Goal: Check status: Check status

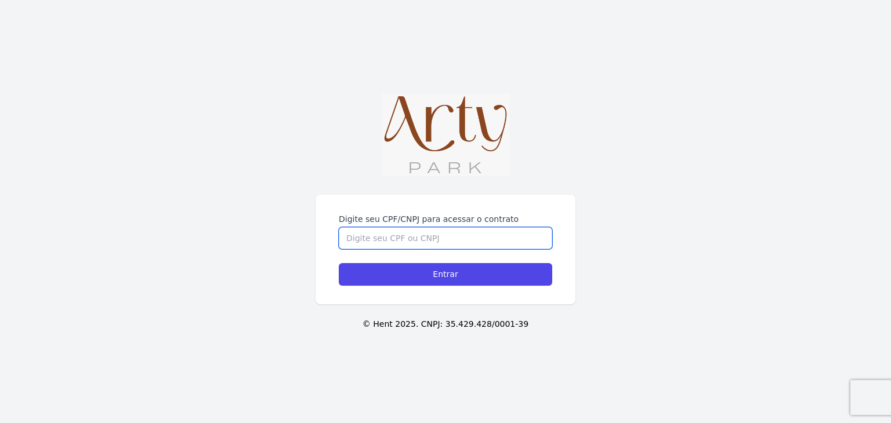
click at [385, 237] on input "Digite seu CPF/CNPJ para acessar o contrato" at bounding box center [445, 238] width 213 height 22
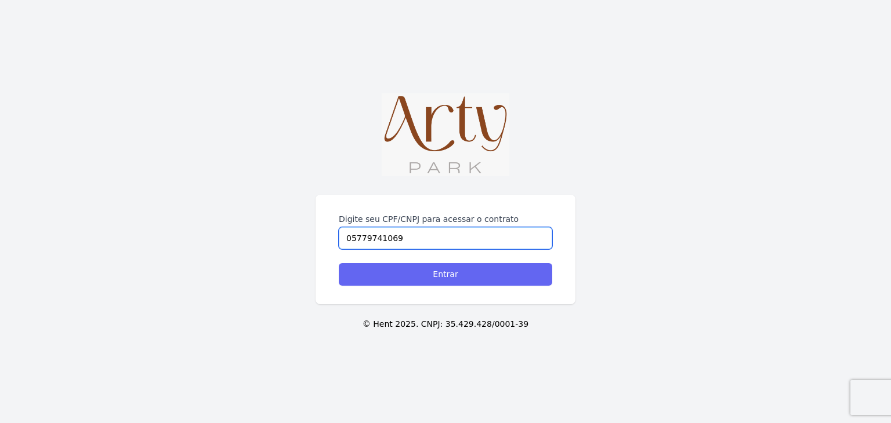
type input "05779741069"
click at [398, 273] on input "Entrar" at bounding box center [445, 274] width 213 height 23
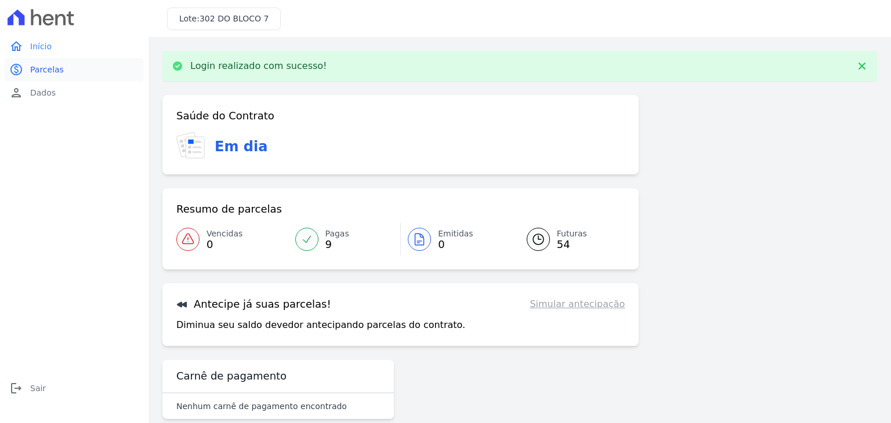
click at [78, 69] on link "paid Parcelas" at bounding box center [74, 69] width 139 height 23
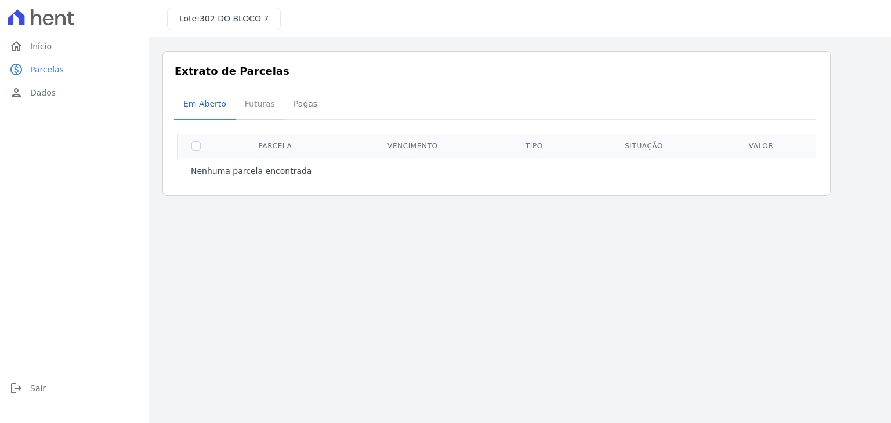
click at [260, 102] on span "Futuras" at bounding box center [260, 103] width 44 height 23
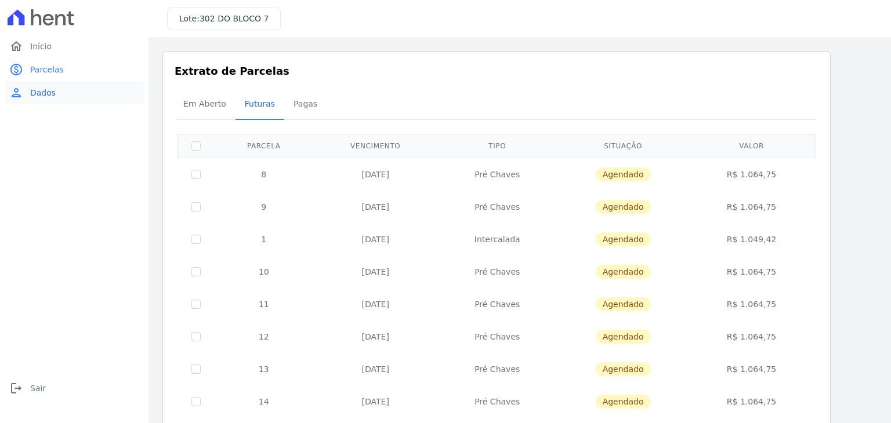
click at [100, 100] on link "person Dados" at bounding box center [74, 92] width 139 height 23
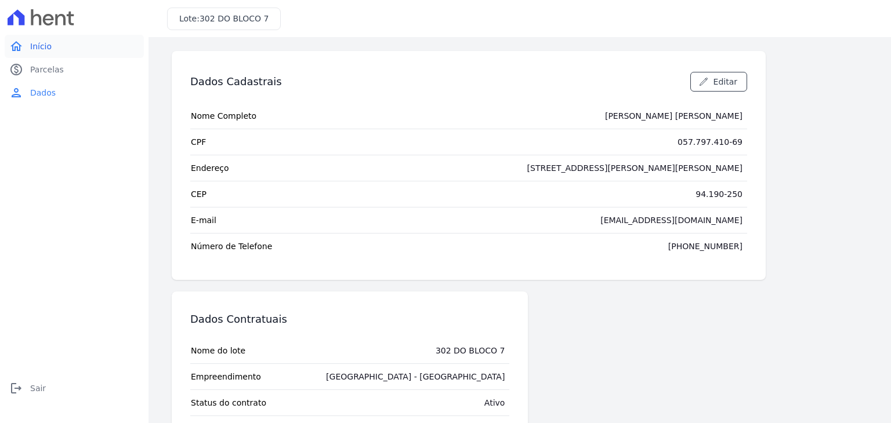
click at [38, 38] on link "home Início" at bounding box center [74, 46] width 139 height 23
